Goal: Go to known website: Go to known website

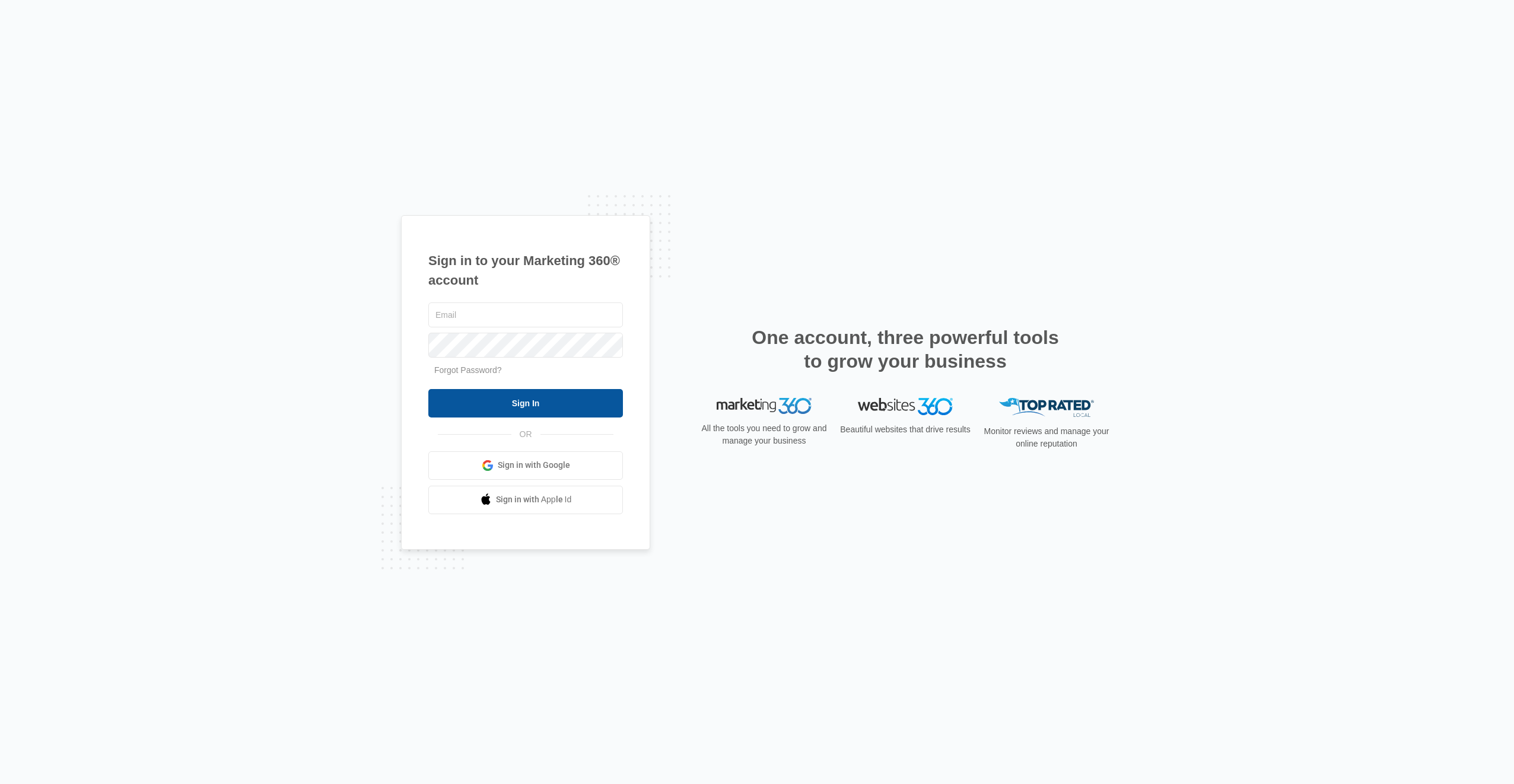
type input "[EMAIL_ADDRESS][DOMAIN_NAME]"
click at [583, 407] on input "Sign In" at bounding box center [526, 403] width 195 height 28
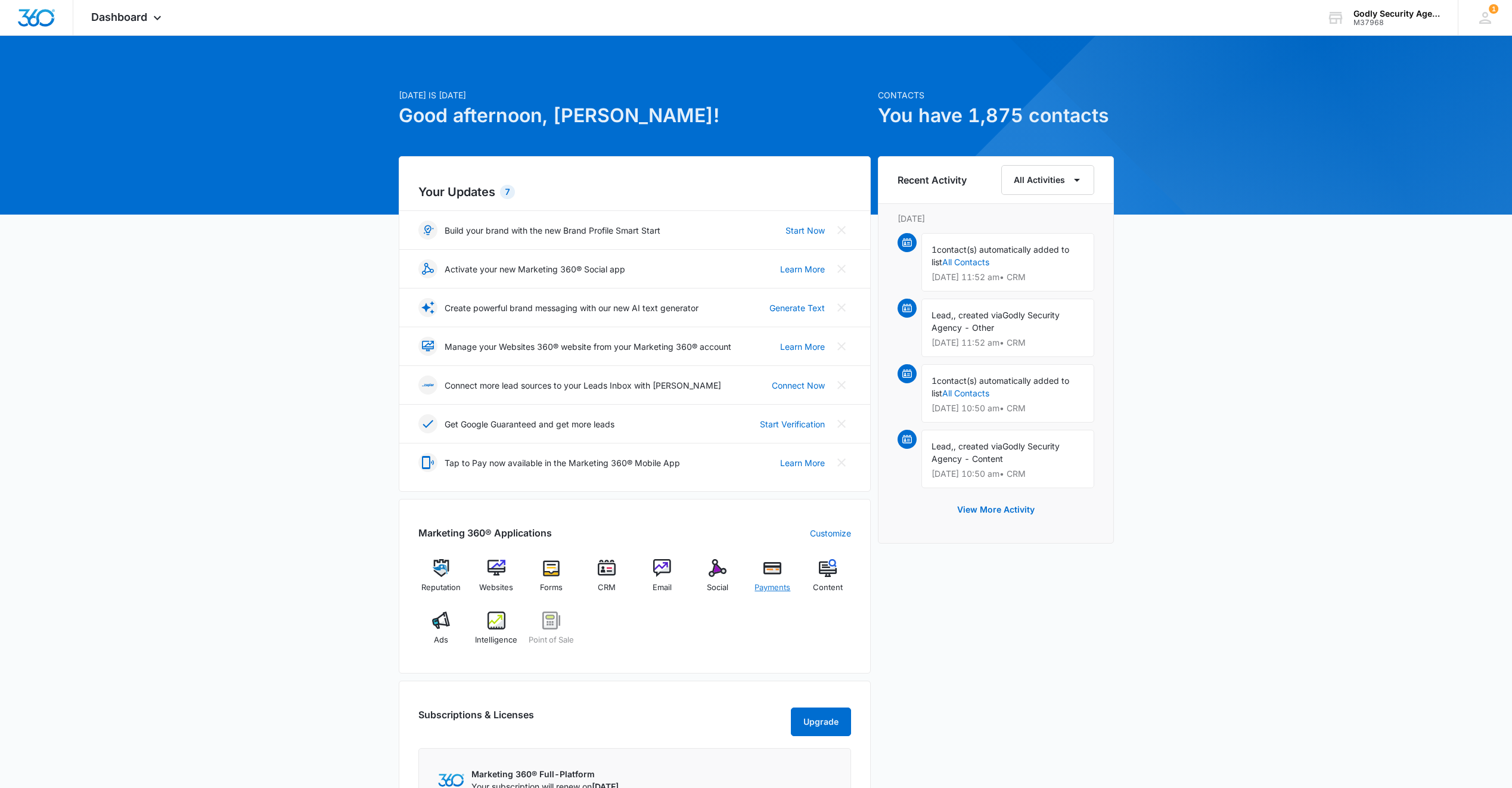
click at [767, 572] on img at bounding box center [772, 568] width 18 height 18
